Goal: Information Seeking & Learning: Learn about a topic

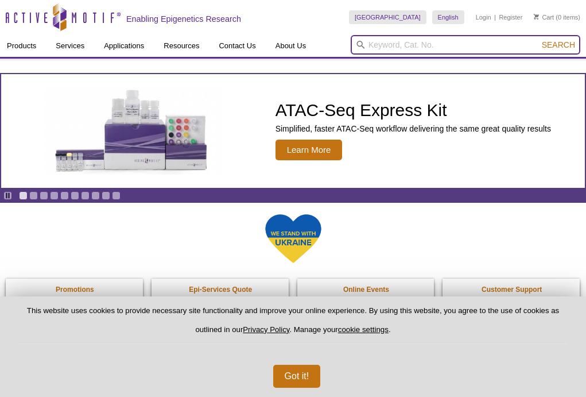
click at [442, 55] on input "search" at bounding box center [466, 45] width 230 height 20
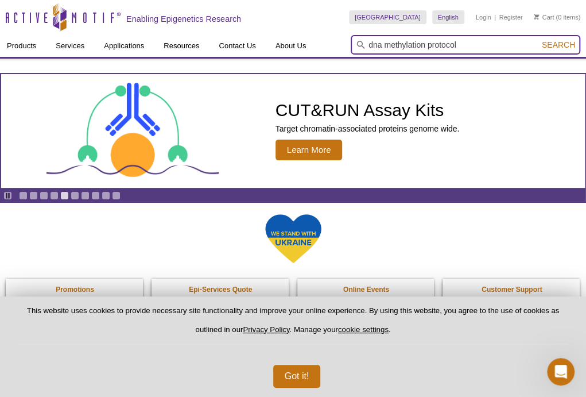
type input "dna methylation protocol"
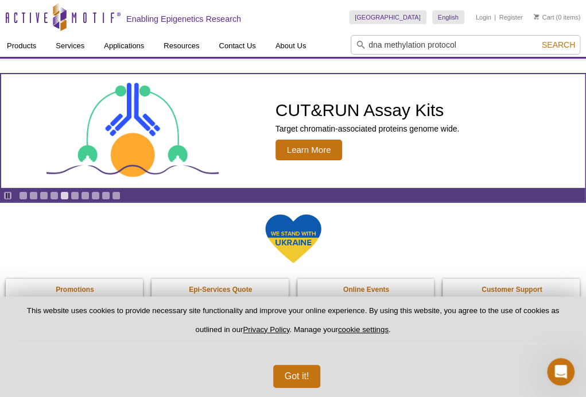
click at [563, 48] on span "Search" at bounding box center [558, 44] width 33 height 9
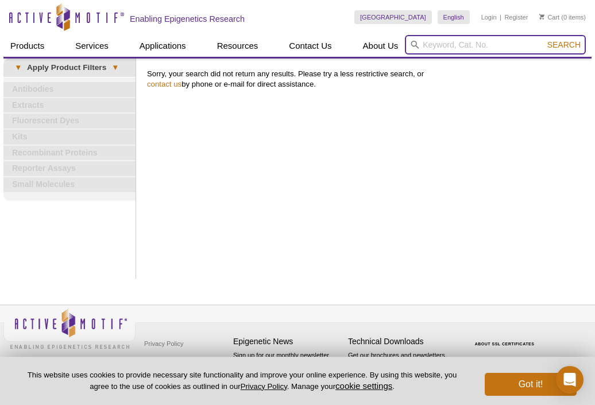
click at [458, 45] on input "search" at bounding box center [495, 45] width 181 height 20
type input "d"
type input "line methylation protocol"
click at [567, 44] on span "Search" at bounding box center [563, 44] width 33 height 9
click at [458, 47] on input "search" at bounding box center [495, 45] width 181 height 20
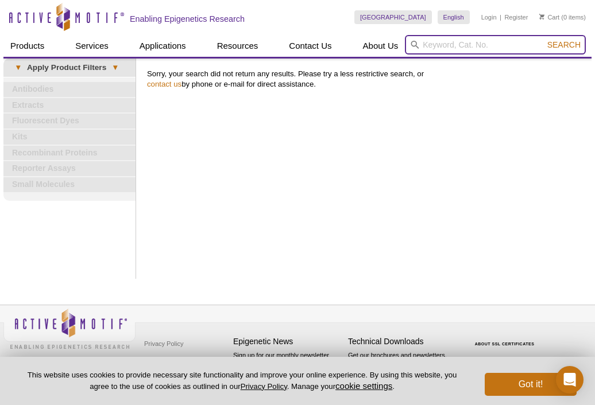
click at [471, 45] on input "search" at bounding box center [495, 45] width 181 height 20
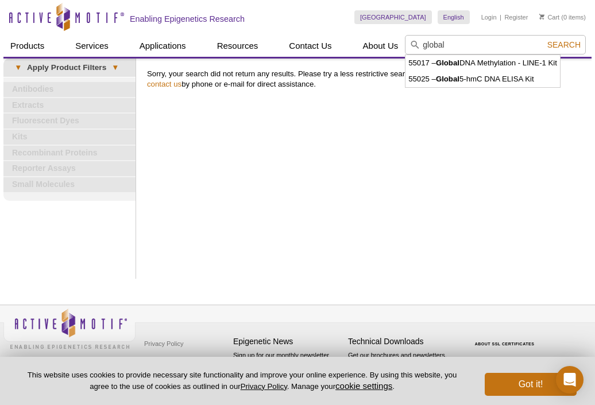
click at [494, 62] on li "55017 – Global DNA Methylation - LINE-1 Kit" at bounding box center [482, 63] width 154 height 16
type input "55017 – Global DNA Methylation - LINE-1 Kit"
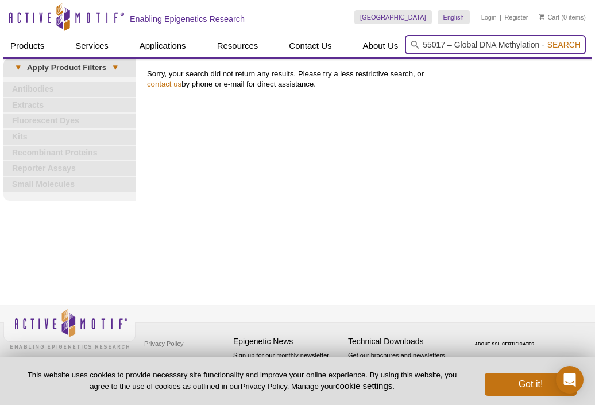
scroll to position [0, 39]
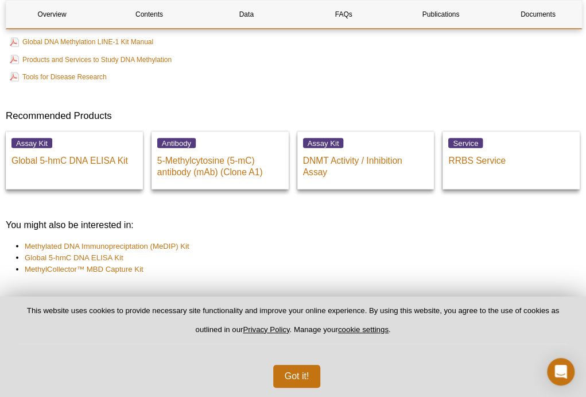
scroll to position [2590, 0]
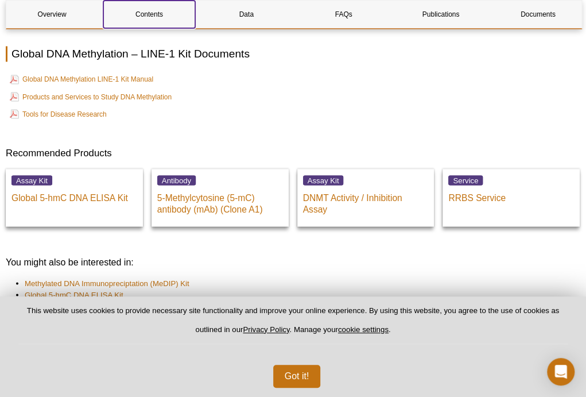
click at [155, 10] on link "Contents" at bounding box center [148, 15] width 91 height 28
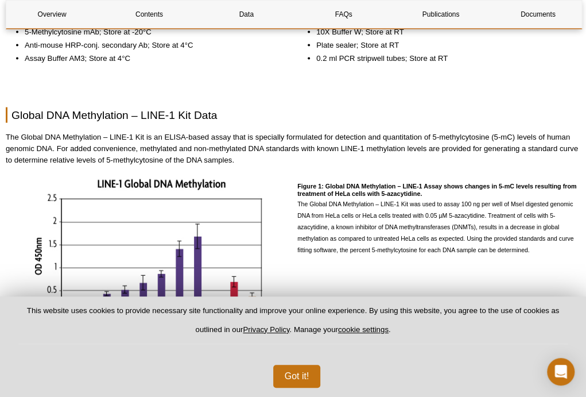
scroll to position [984, 0]
